Goal: Task Accomplishment & Management: Manage account settings

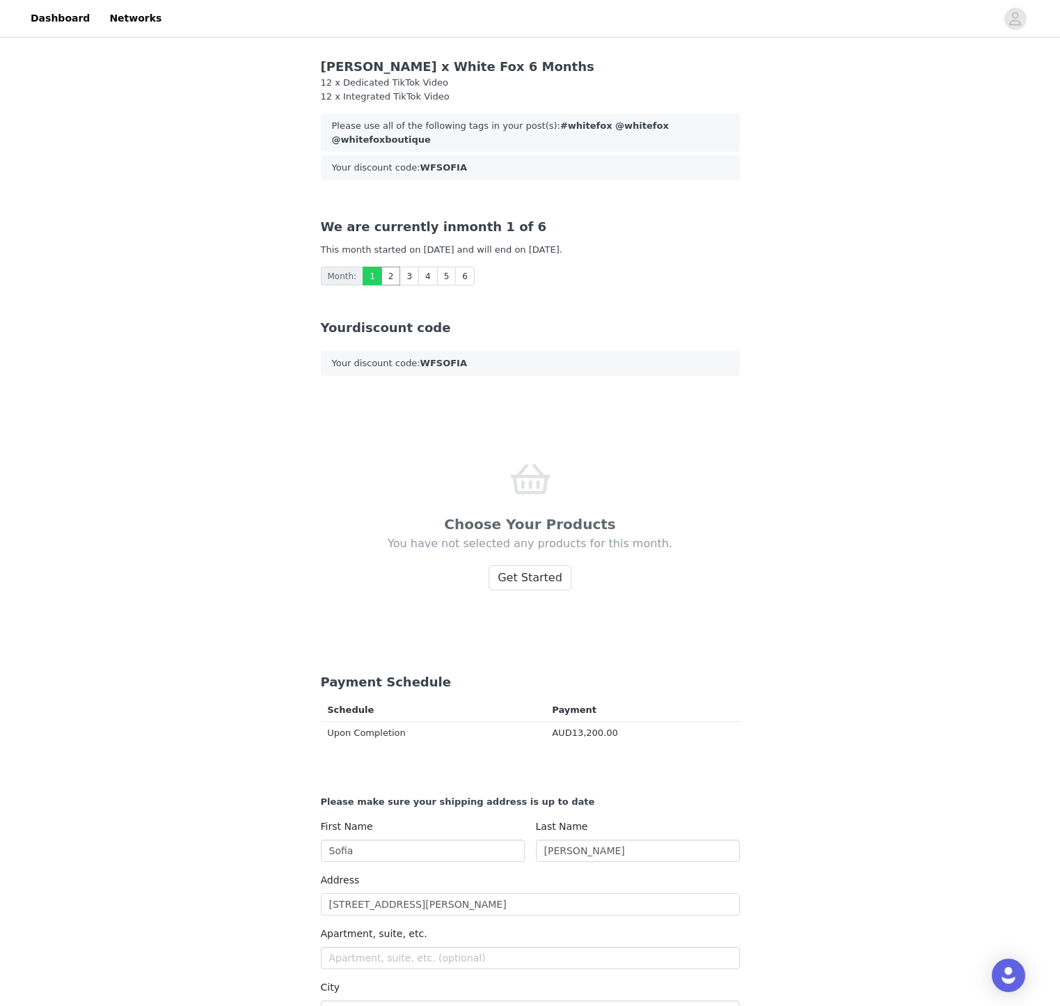
click at [384, 277] on link "2" at bounding box center [390, 276] width 19 height 19
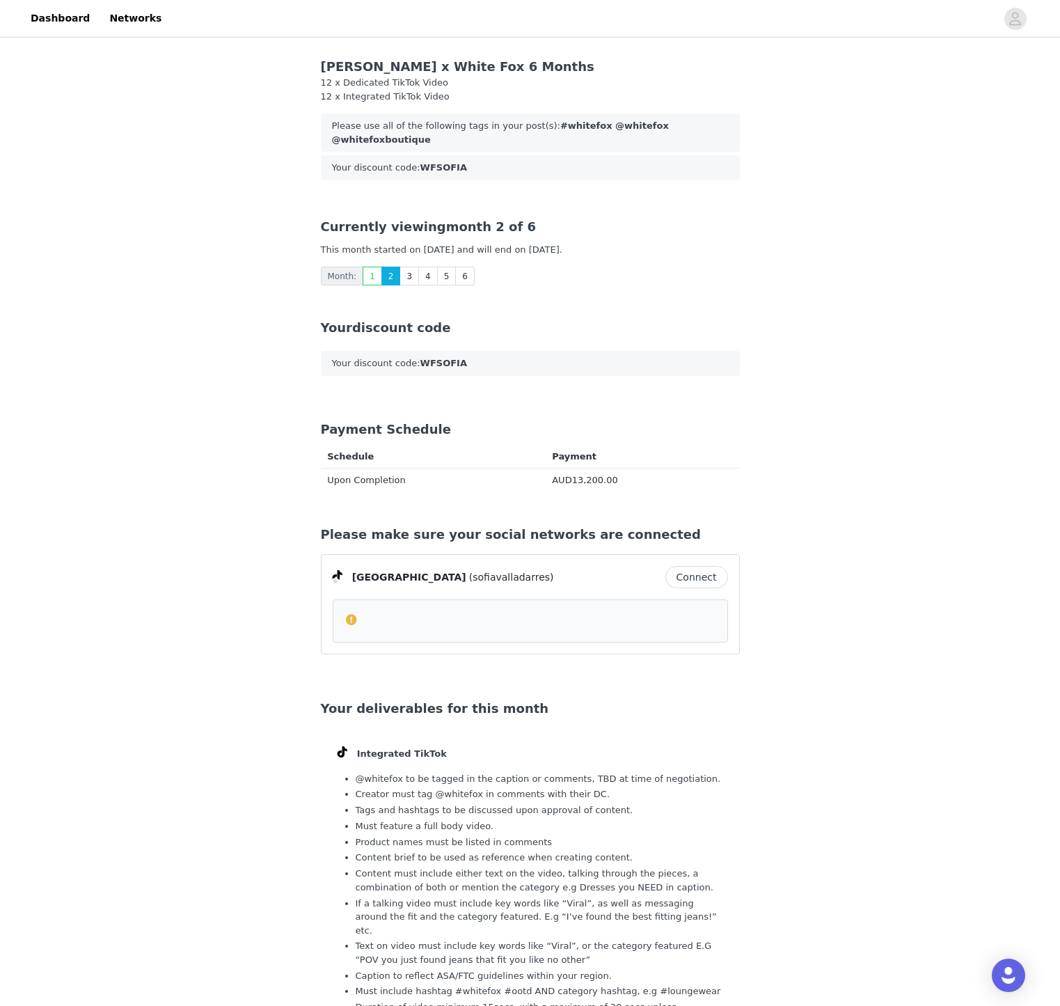
click at [384, 277] on link "2" at bounding box center [390, 276] width 19 height 19
click at [366, 277] on link "1" at bounding box center [372, 276] width 19 height 19
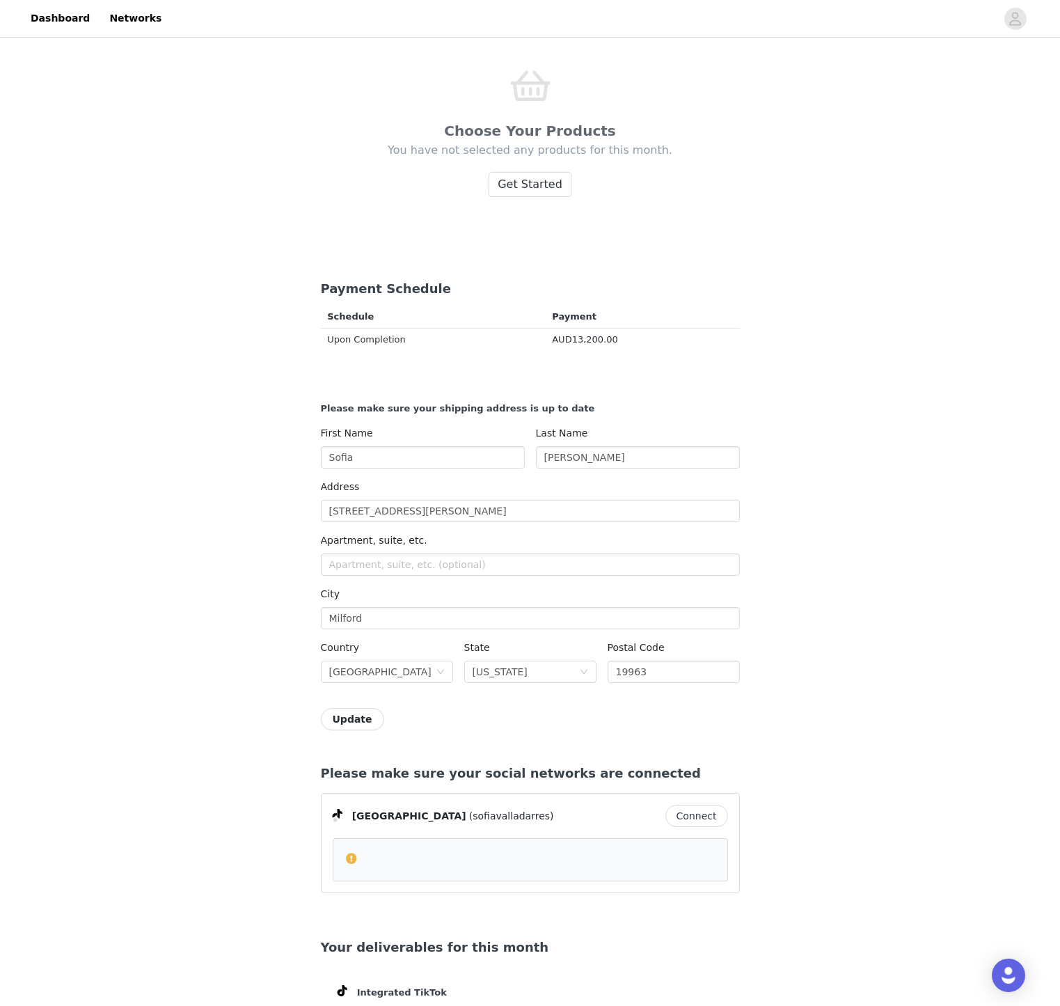
scroll to position [393, 0]
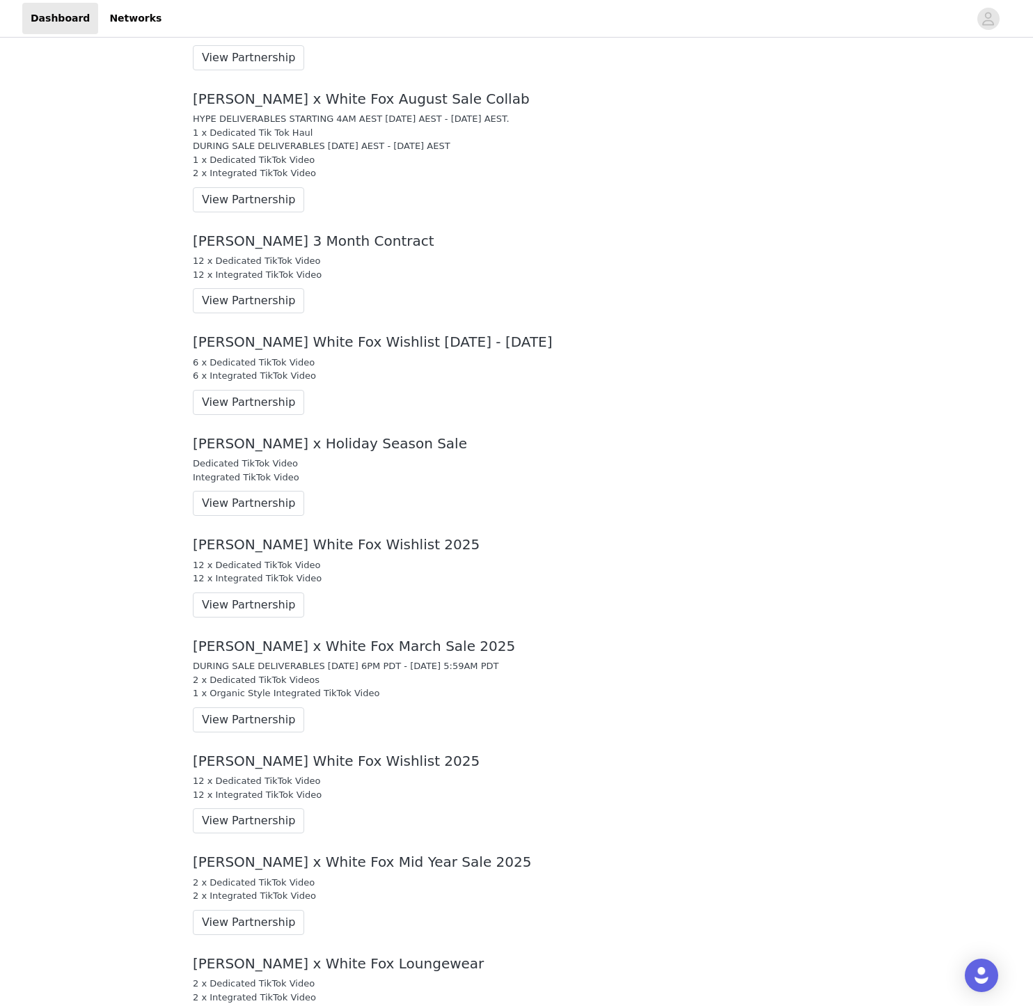
scroll to position [674, 0]
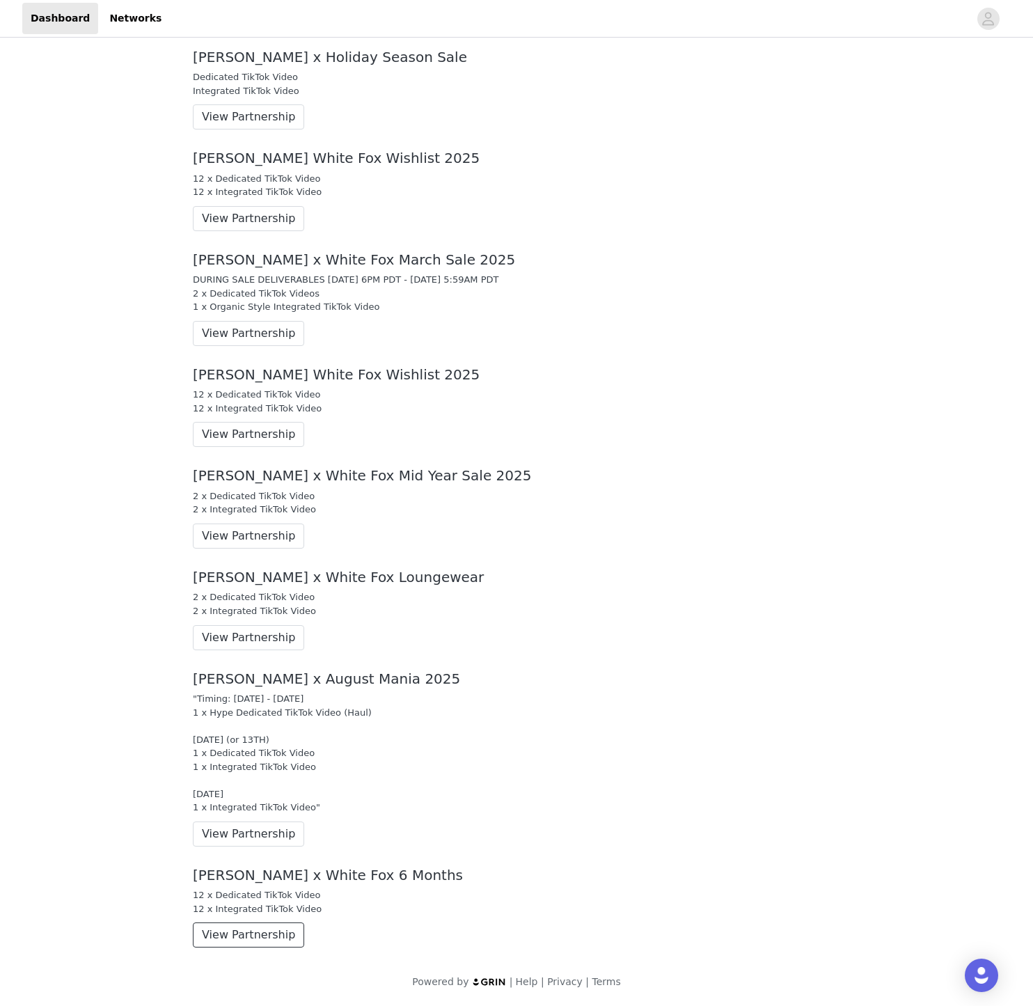
click at [245, 941] on button "View Partnership" at bounding box center [248, 934] width 111 height 25
click at [245, 941] on div "Connect your social networks to automatically sync and share your content metri…" at bounding box center [516, 186] width 1033 height 1639
